Goal: Transaction & Acquisition: Purchase product/service

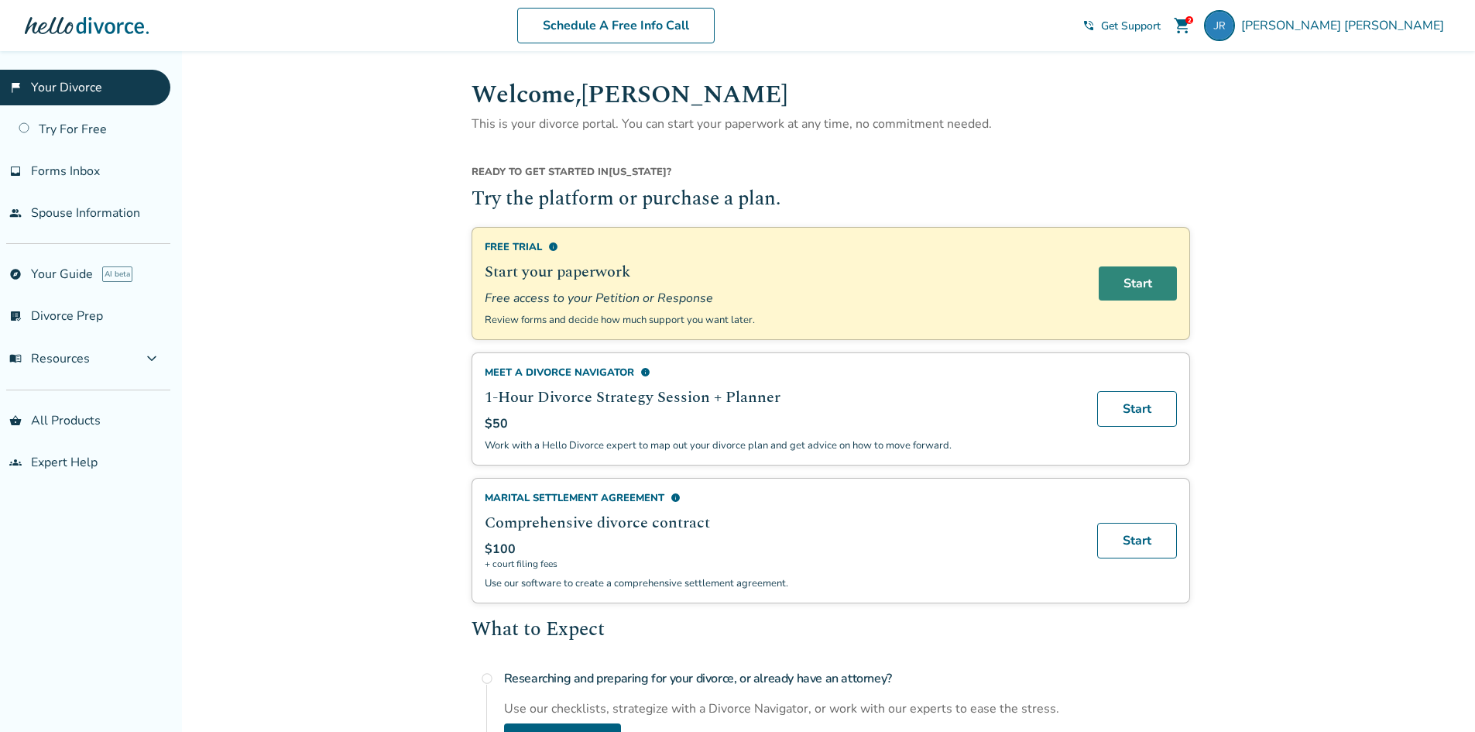
click at [1147, 284] on link "Start" at bounding box center [1138, 283] width 78 height 34
click at [97, 309] on link "list_alt_check Divorce Prep" at bounding box center [85, 316] width 170 height 36
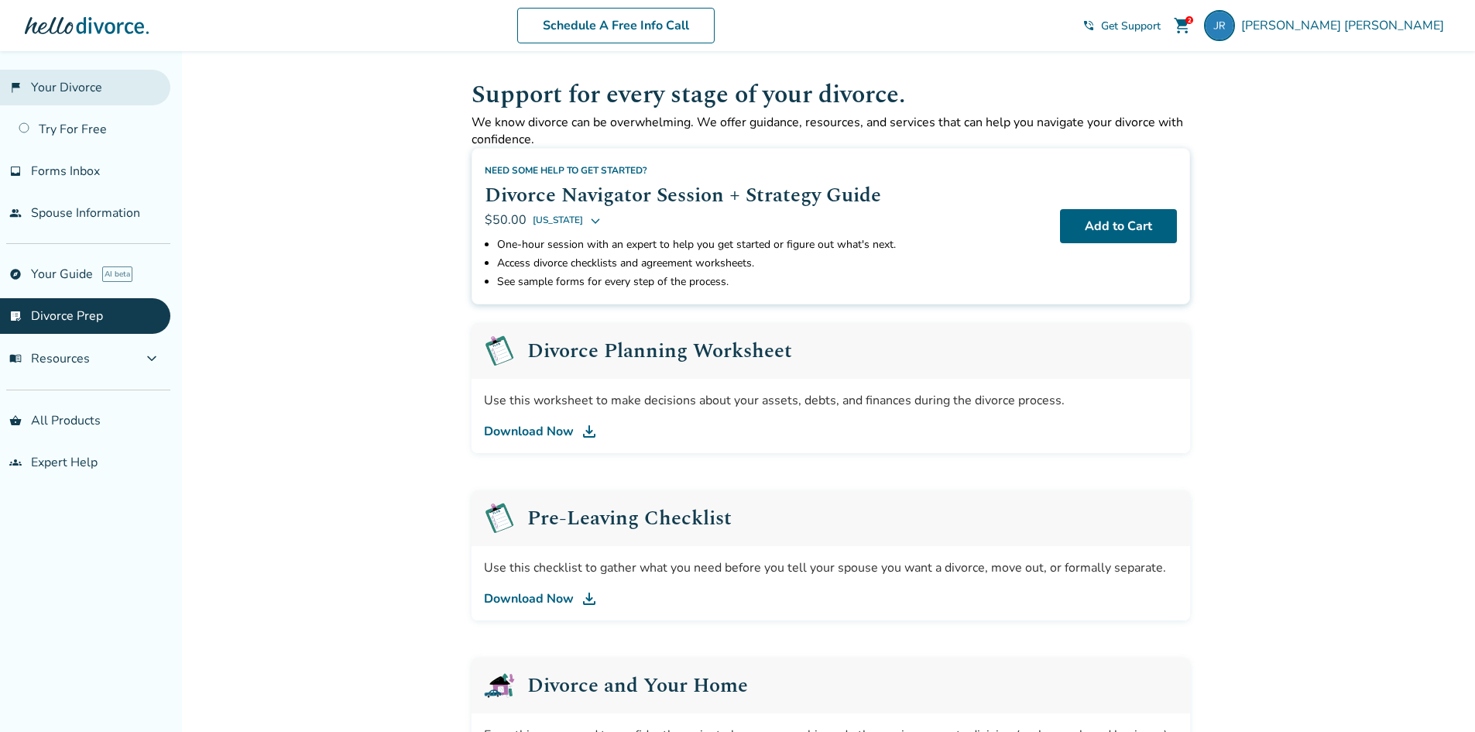
click at [53, 82] on link "flag_2 Your Divorce" at bounding box center [85, 88] width 170 height 36
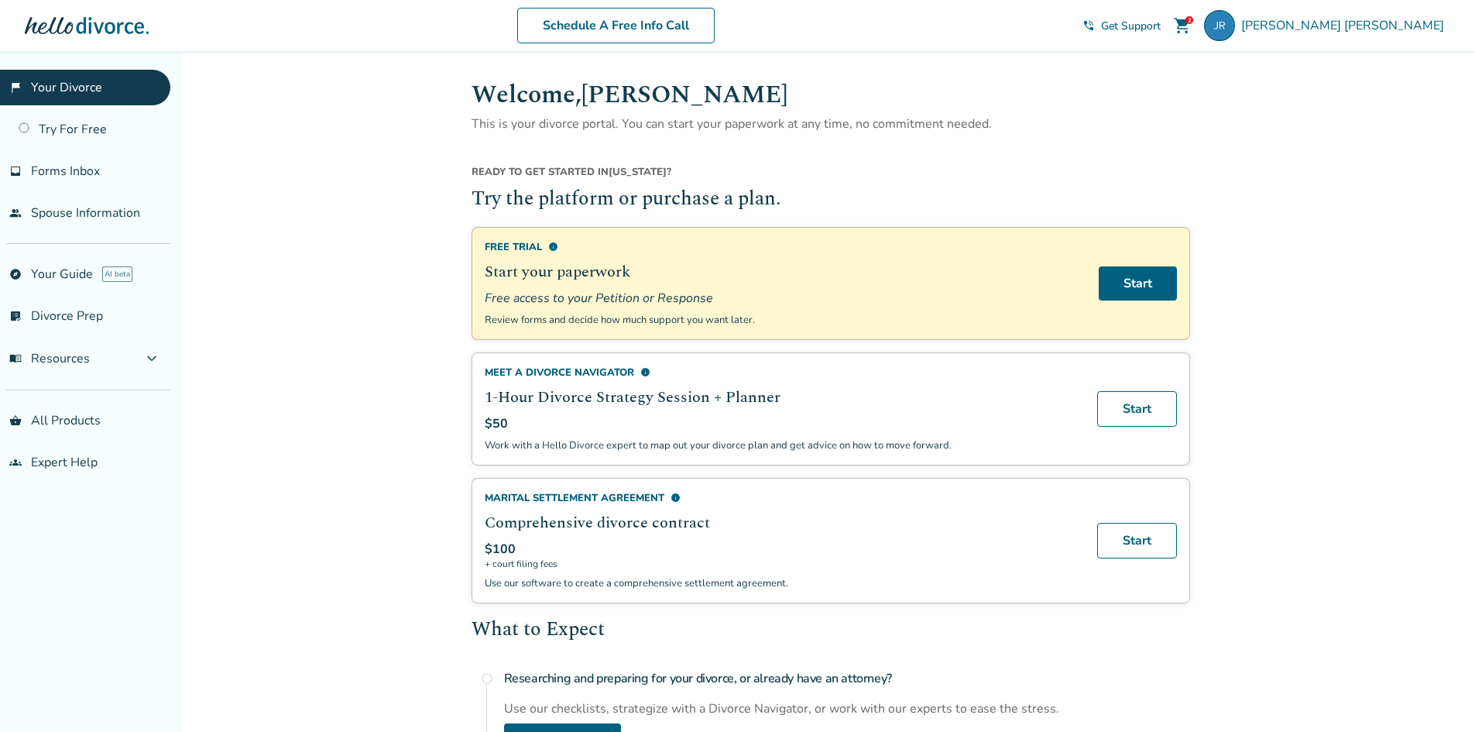
click at [1192, 25] on span "shopping_cart" at bounding box center [1182, 25] width 19 height 19
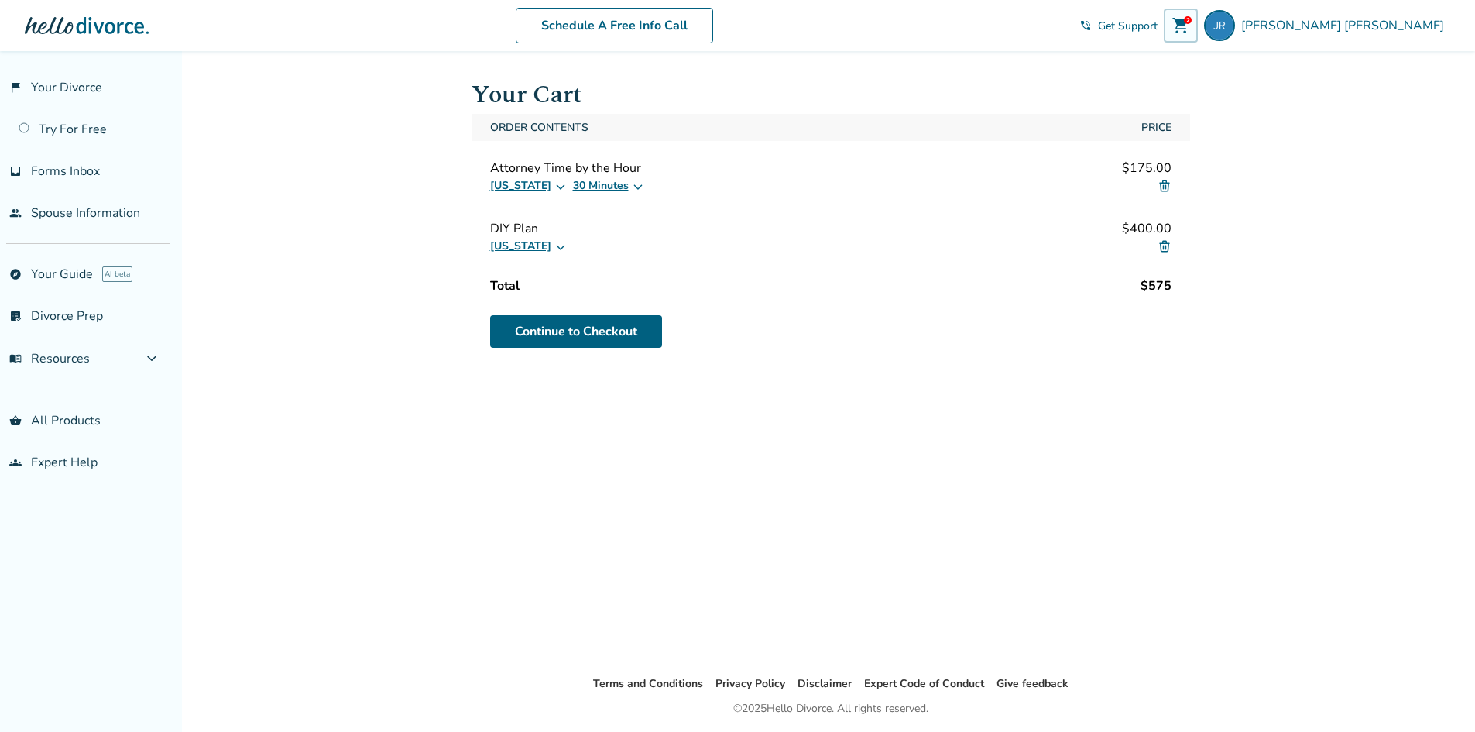
click at [1169, 188] on img at bounding box center [1165, 186] width 14 height 14
